Goal: Find contact information: Find contact information

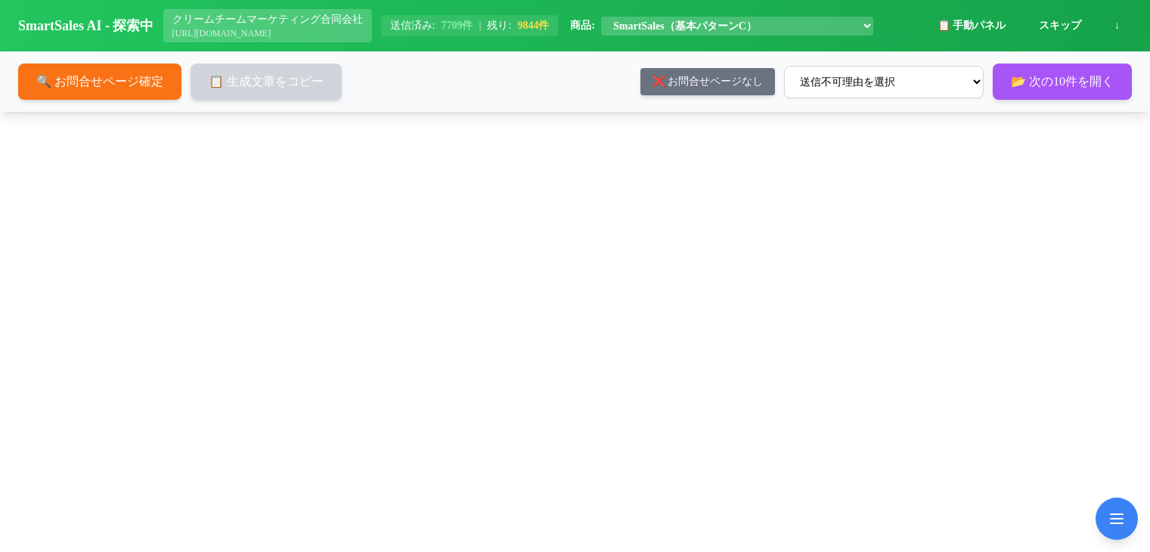
select select "e1a691b9-3366-40c9-a9bc-ef0c51972c53"
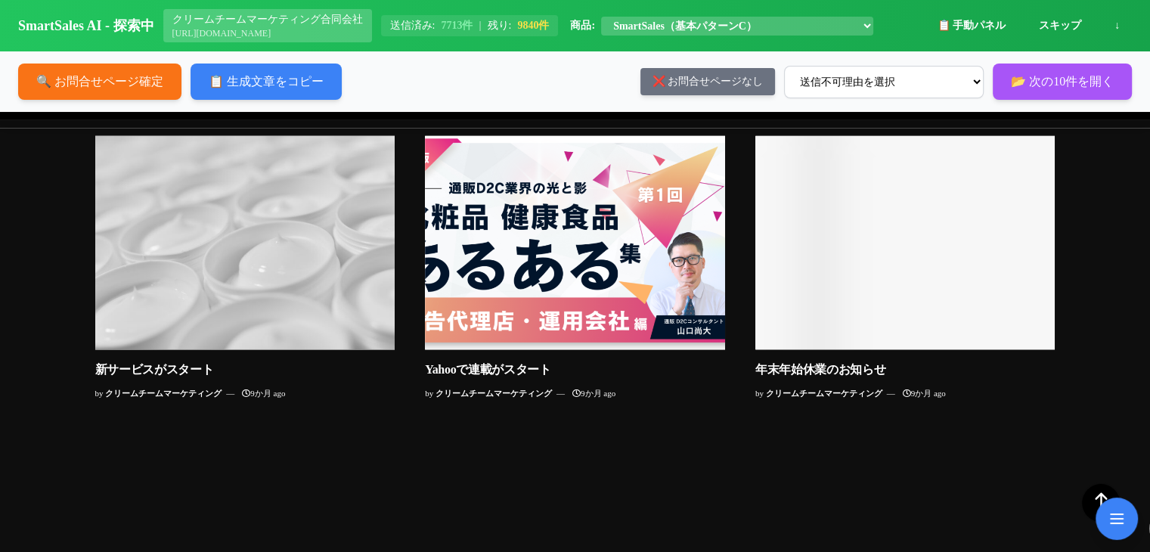
scroll to position [14958, 0]
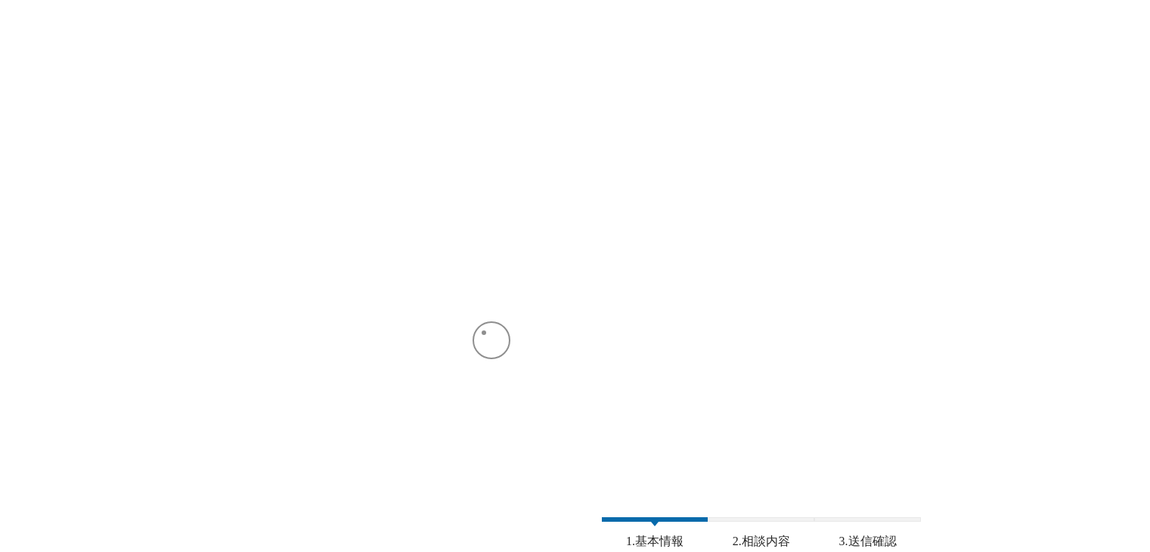
select select "e1a691b9-3366-40c9-a9bc-ef0c51972c53"
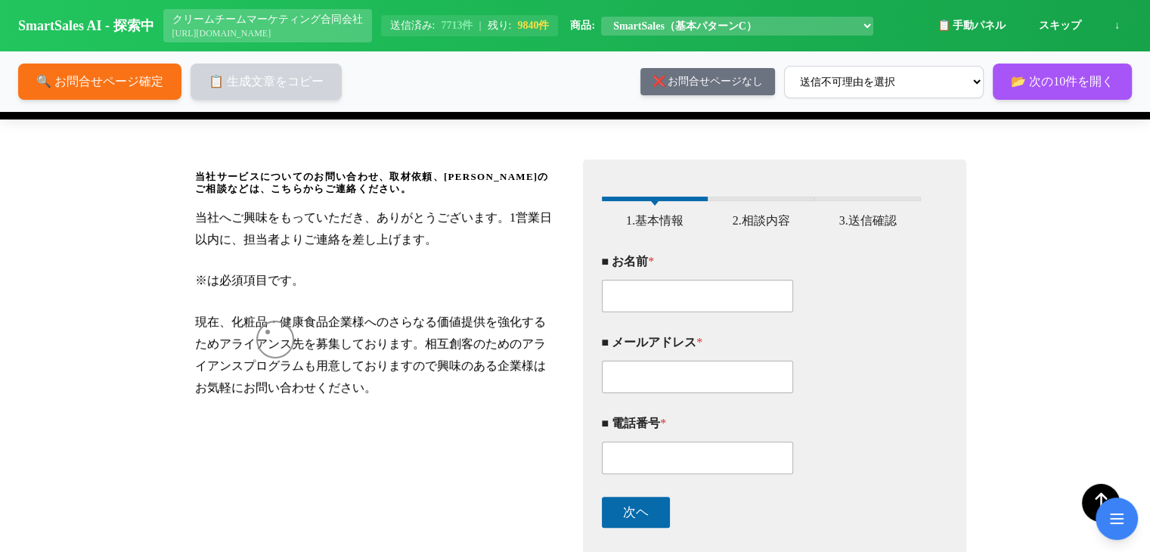
scroll to position [319, 0]
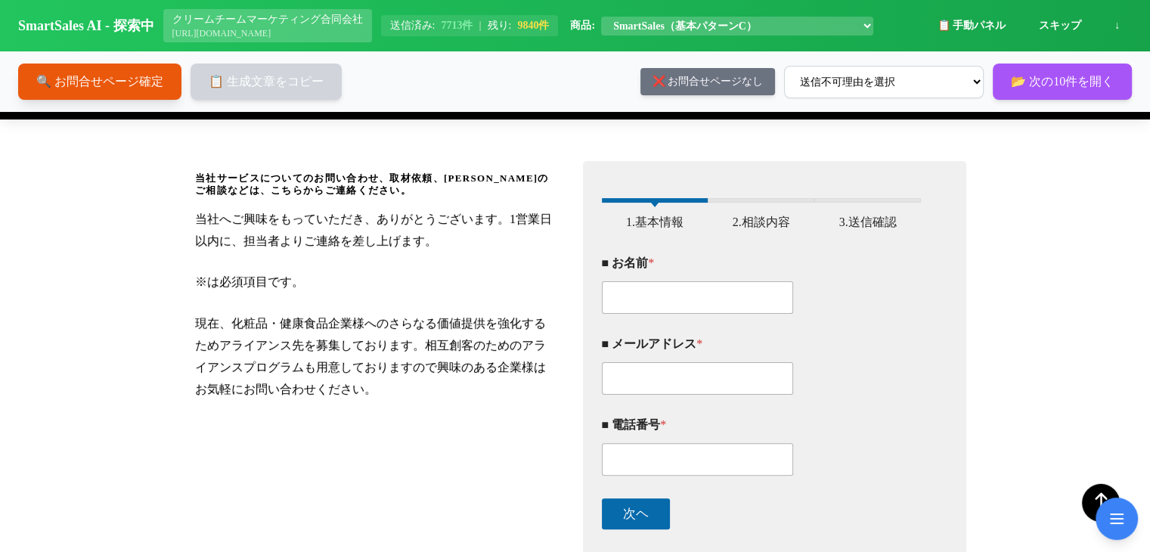
click at [79, 78] on button "🔍 お問合せページ確定" at bounding box center [99, 82] width 163 height 36
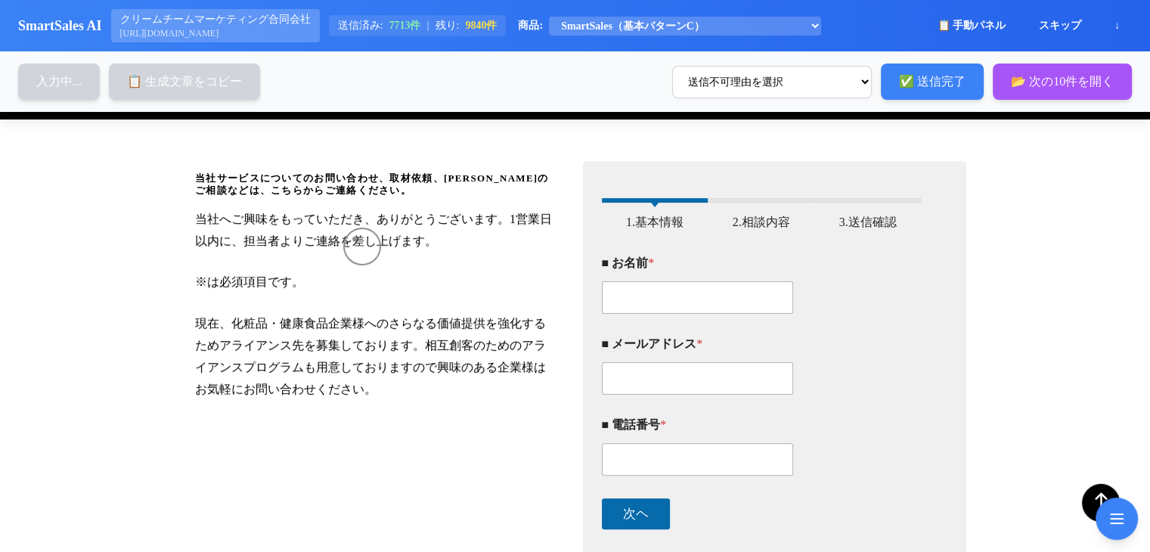
type input "[PERSON_NAME]"
type input "[EMAIL_ADDRESS]"
type input "08018876554"
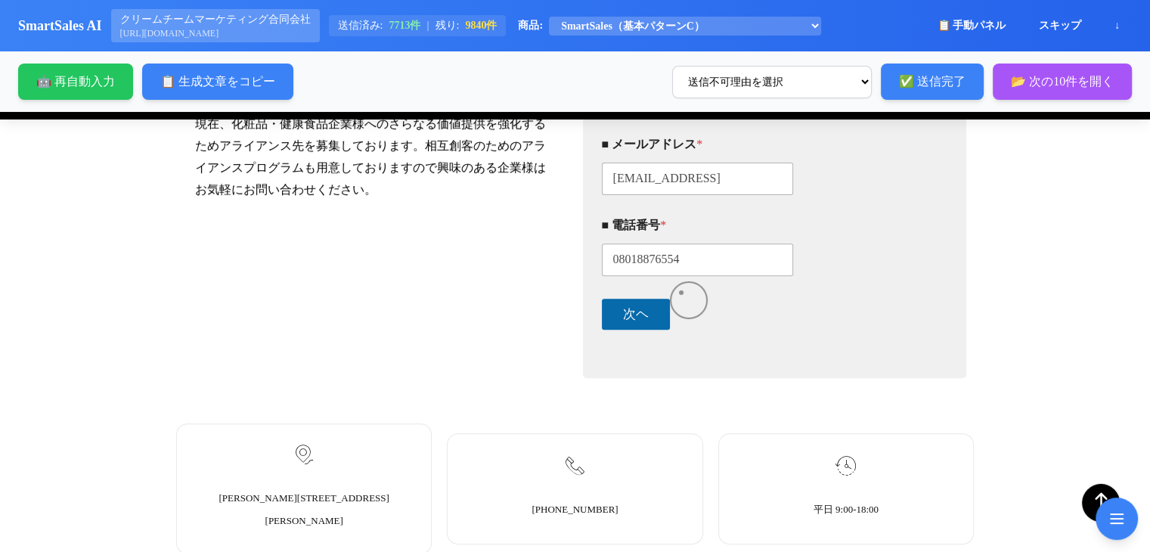
scroll to position [520, 0]
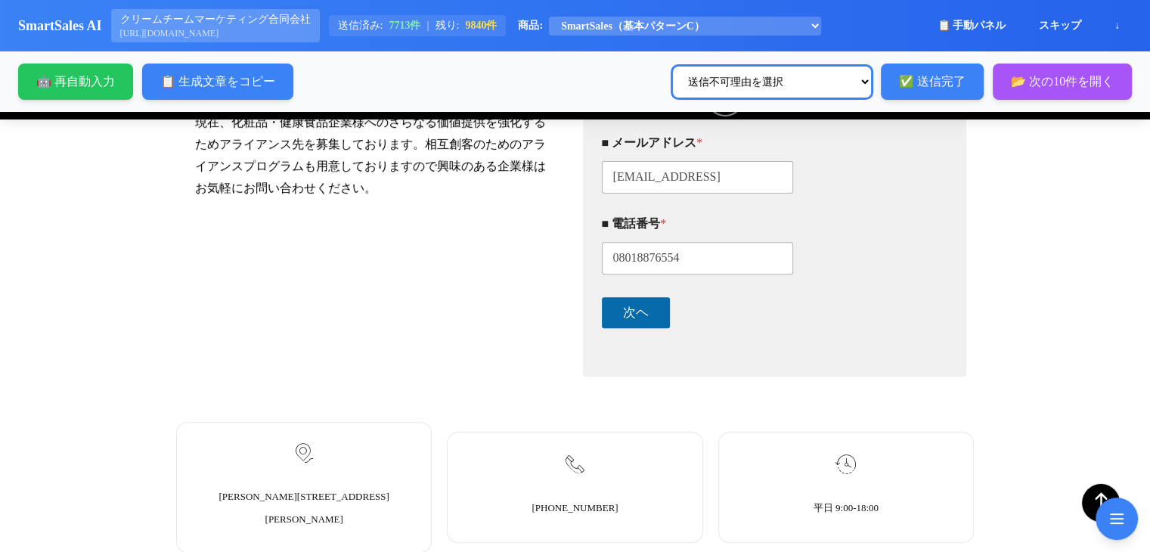
click at [718, 81] on select "送信不可理由を選択 生成文章が間違っている 自動入力不可 お問い合わせフォームがない 問い合わせページなし 適切なカテゴリのフォームがない 営業お断り その他" at bounding box center [772, 82] width 200 height 33
select select "その他"
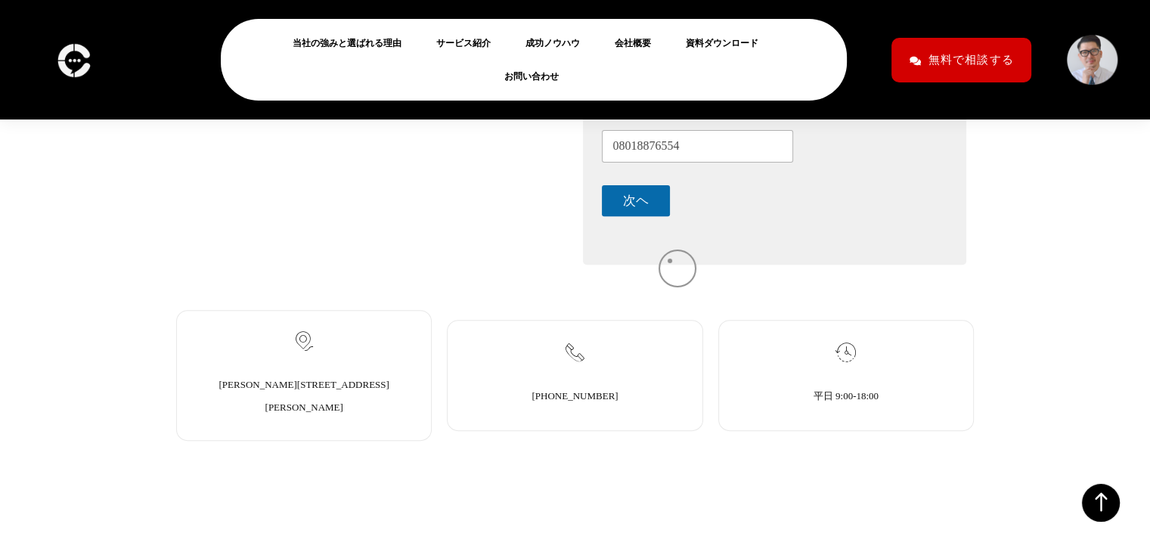
scroll to position [408, 0]
